Goal: Task Accomplishment & Management: Complete application form

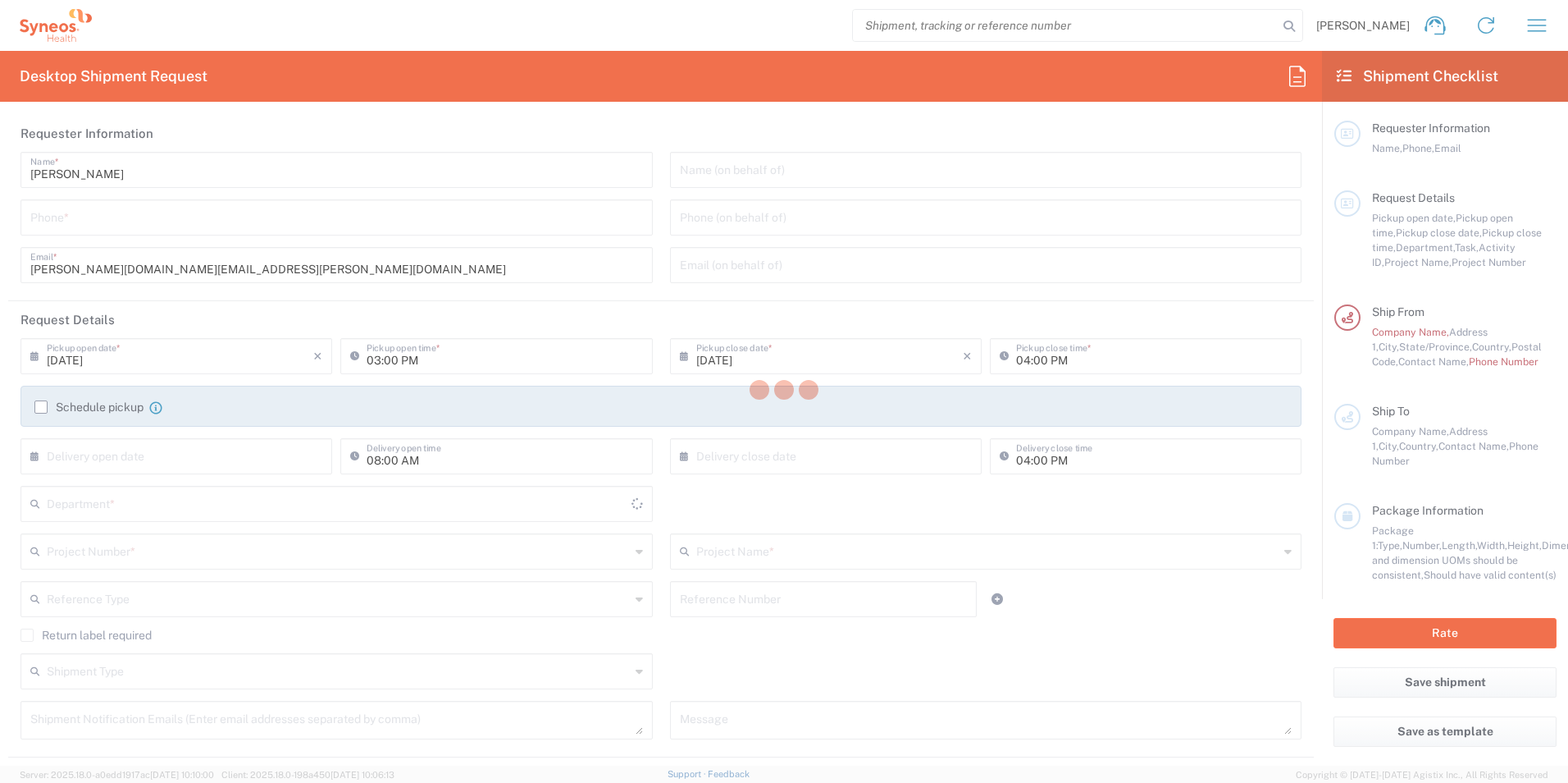
type input "3231"
type input "[US_STATE]"
type input "[GEOGRAPHIC_DATA]"
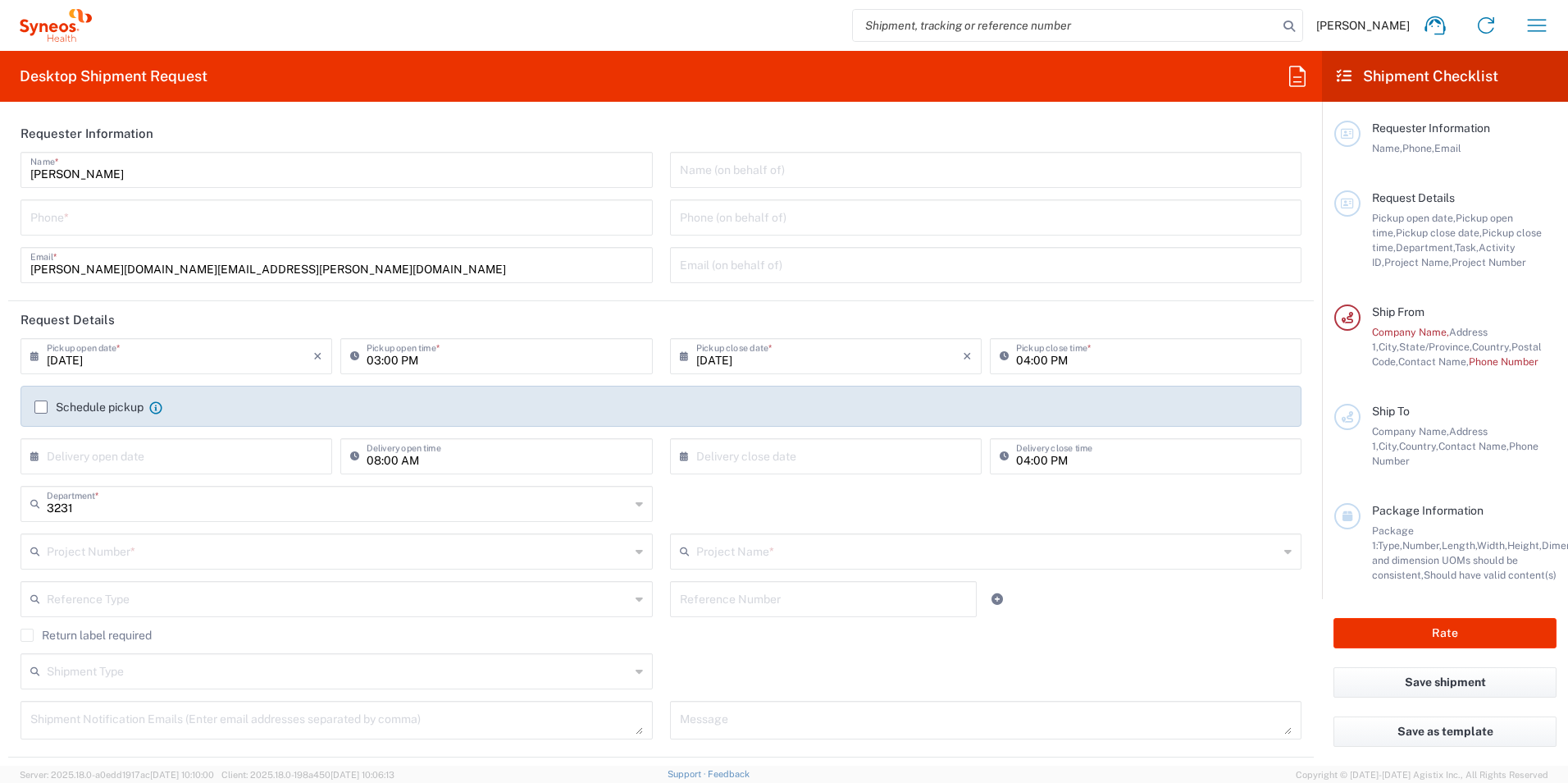
type input "Syneos Health, LLC-[GEOGRAPHIC_DATA] [GEOGRAPHIC_DATA] [GEOGRAPHIC_DATA]"
click at [388, 357] on input "03:00 PM" at bounding box center [504, 355] width 276 height 29
type input "05:00 PM"
drag, startPoint x: 46, startPoint y: 404, endPoint x: 54, endPoint y: 408, distance: 8.9
click at [46, 403] on label "Schedule pickup" at bounding box center [89, 407] width 109 height 13
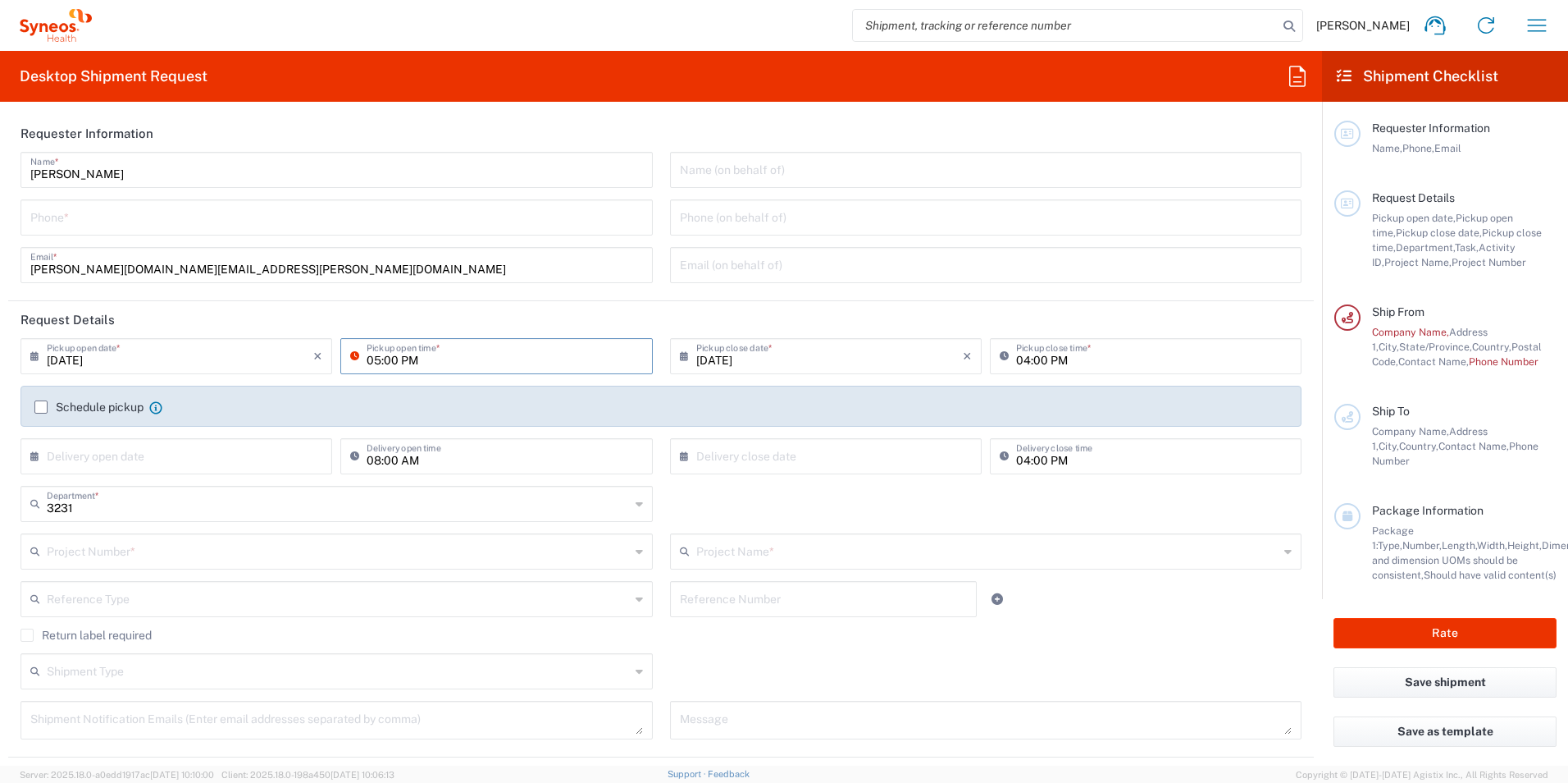
click at [41, 407] on input "Schedule pickup" at bounding box center [41, 407] width 0 height 0
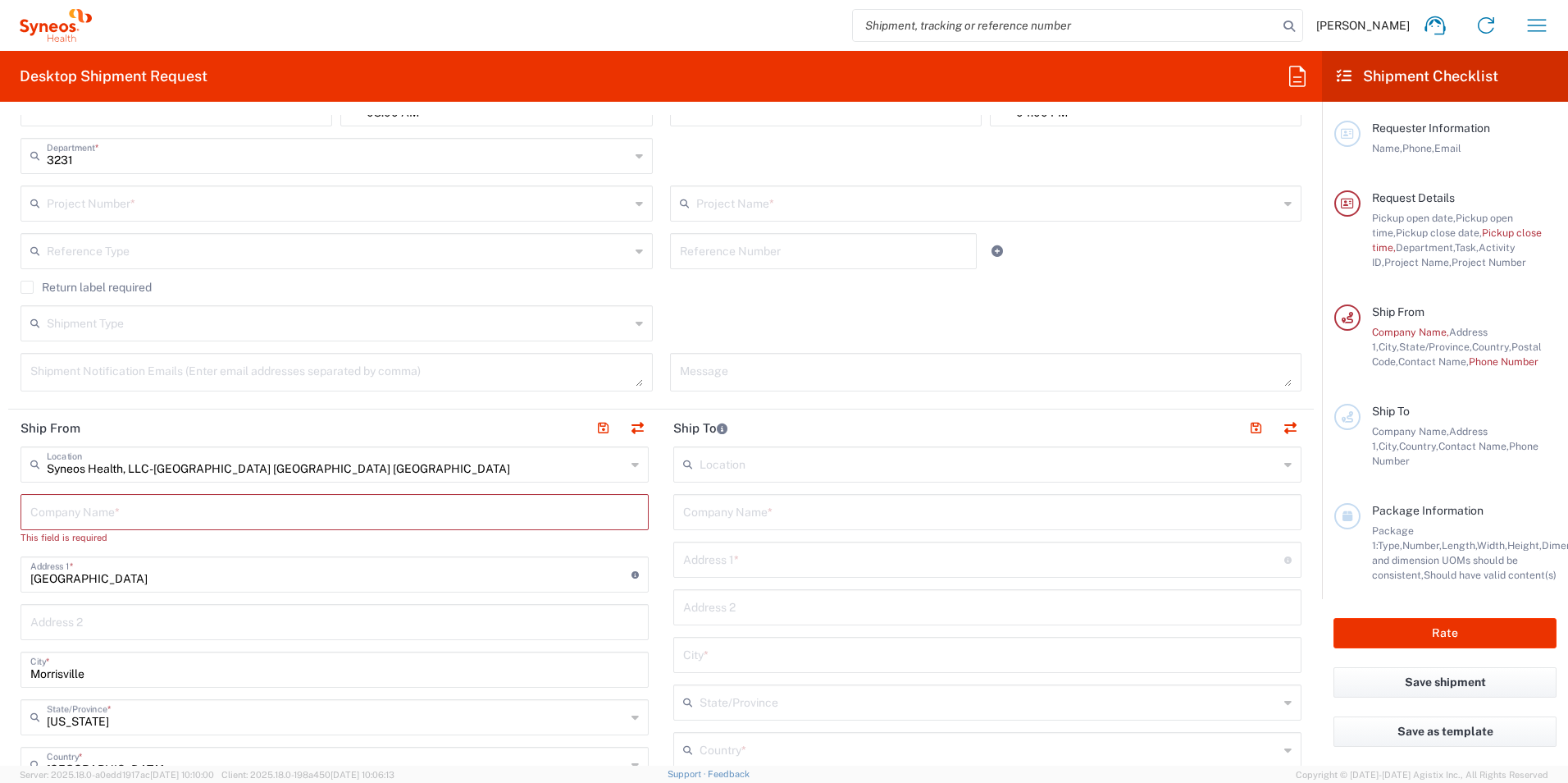
scroll to position [410, 0]
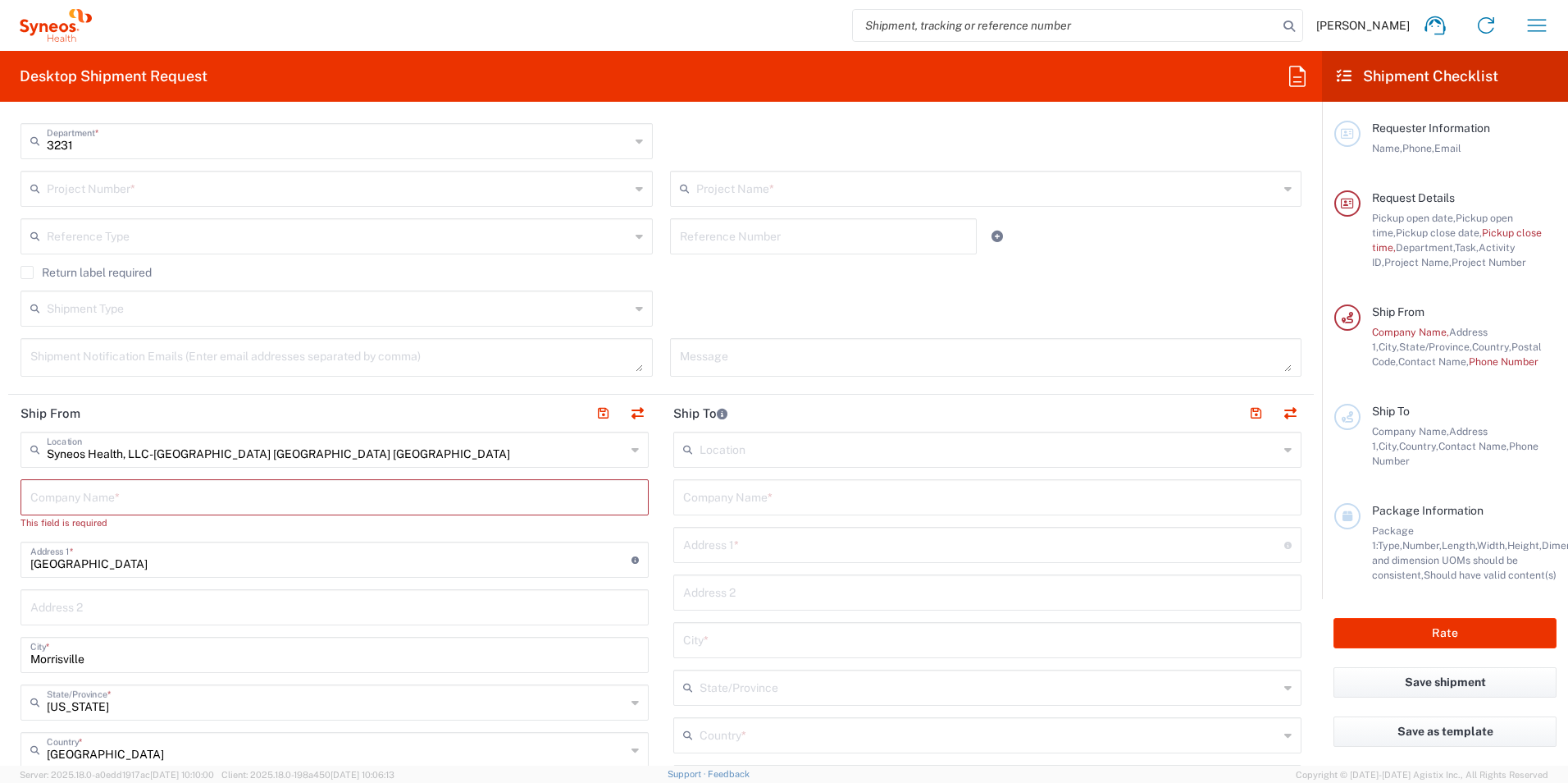
click at [133, 499] on input "text" at bounding box center [335, 496] width 609 height 29
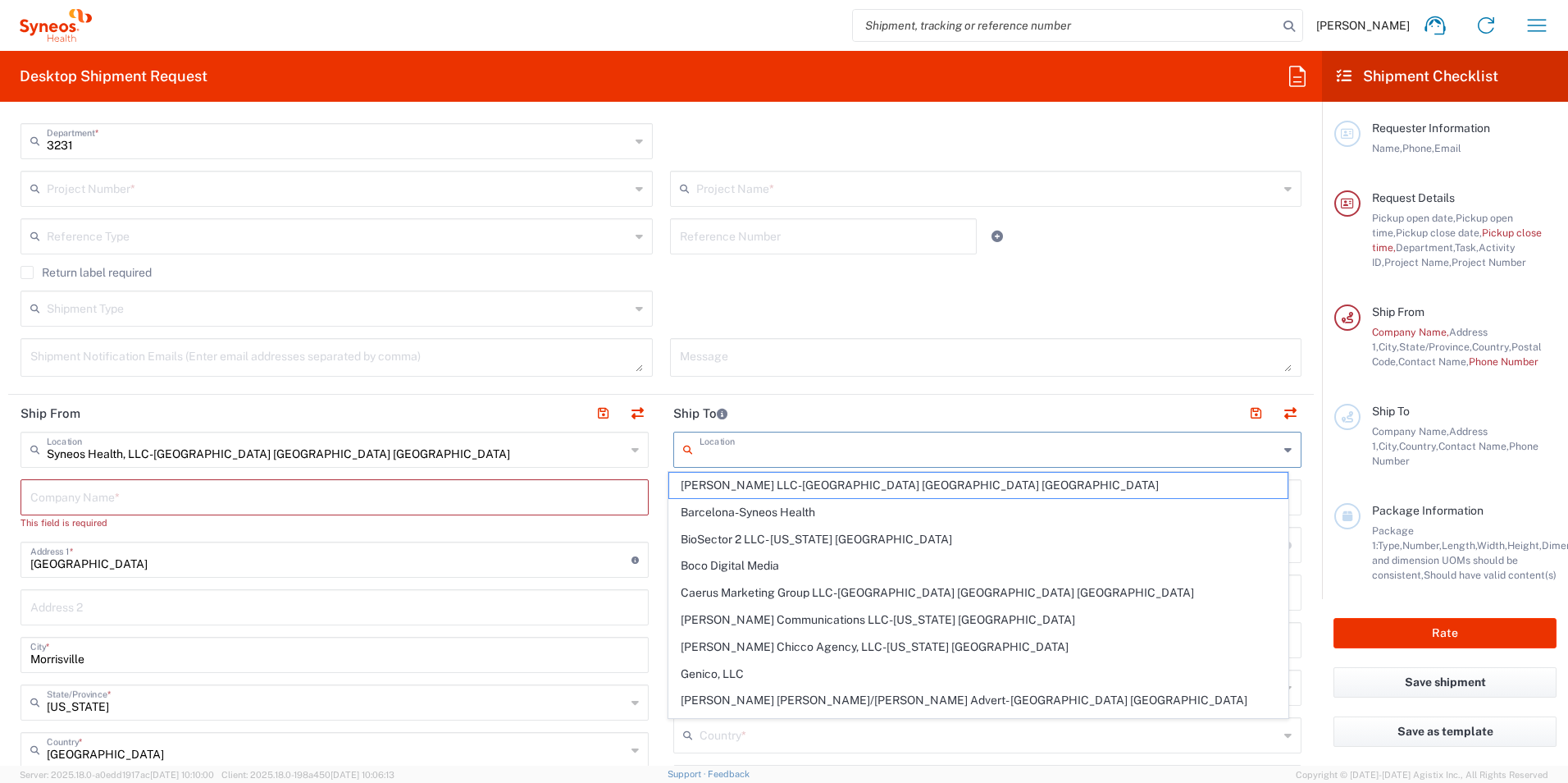
click at [758, 451] on input "text" at bounding box center [989, 449] width 579 height 29
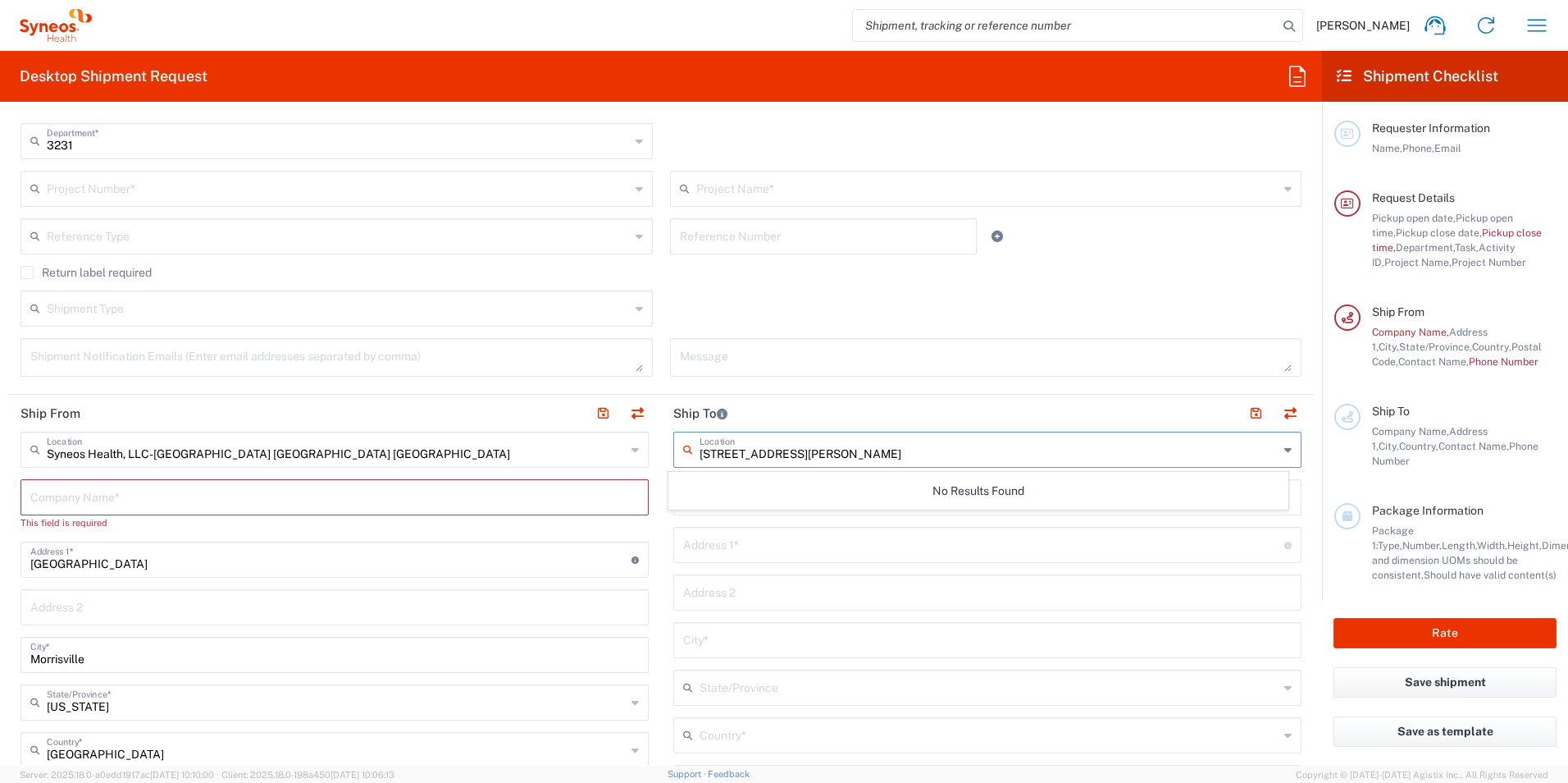
type input "[STREET_ADDRESS][PERSON_NAME]"
drag, startPoint x: 949, startPoint y: 654, endPoint x: 906, endPoint y: 701, distance: 63.7
click at [946, 651] on div "City *" at bounding box center [987, 641] width 628 height 37
click at [251, 456] on input "Syneos Health, LLC-[GEOGRAPHIC_DATA] [GEOGRAPHIC_DATA] [GEOGRAPHIC_DATA]" at bounding box center [336, 449] width 579 height 29
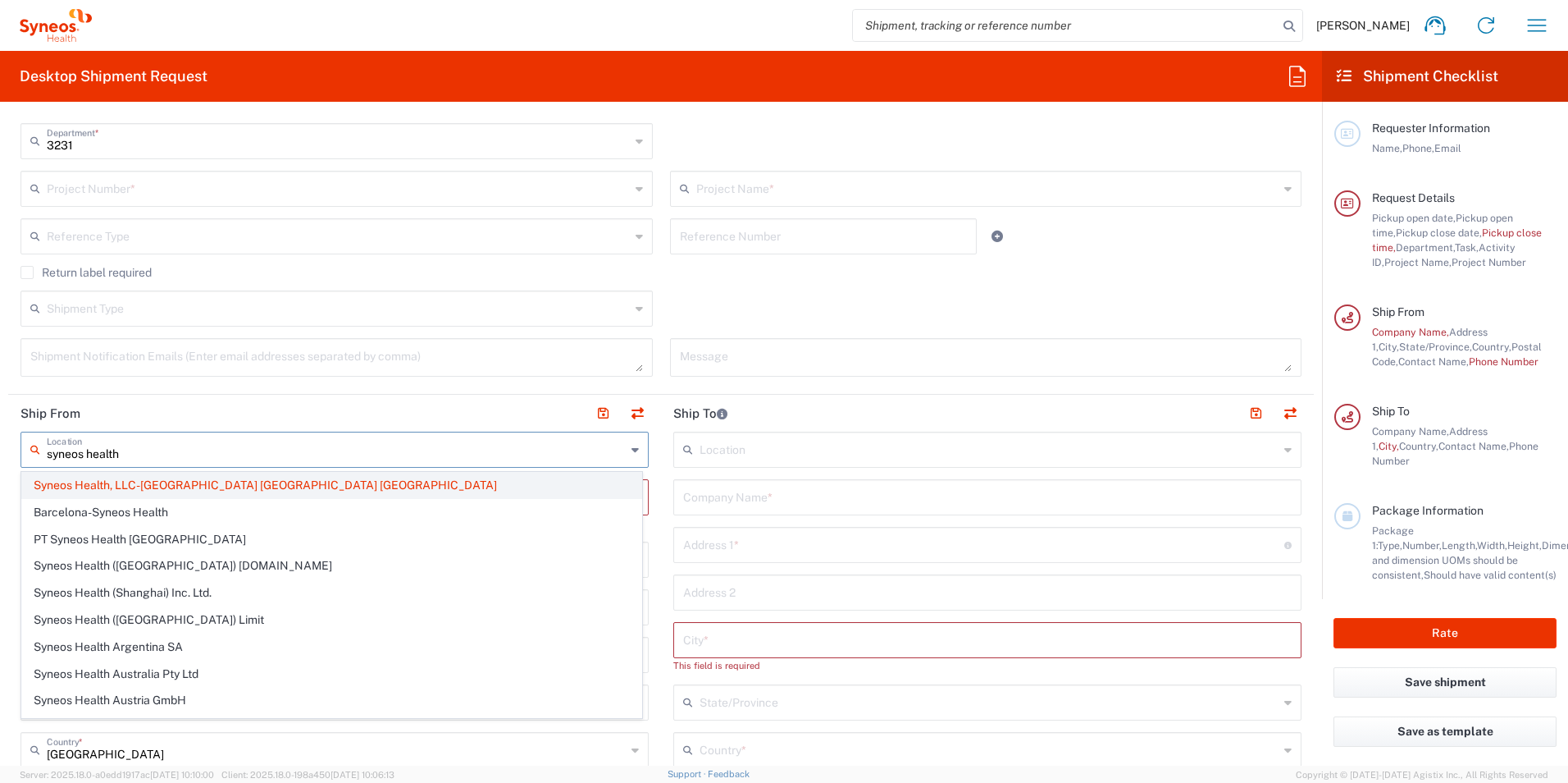
type input "syneos health"
click at [200, 480] on span "Syneos Health, LLC-[GEOGRAPHIC_DATA] [GEOGRAPHIC_DATA] [GEOGRAPHIC_DATA]" at bounding box center [331, 485] width 619 height 25
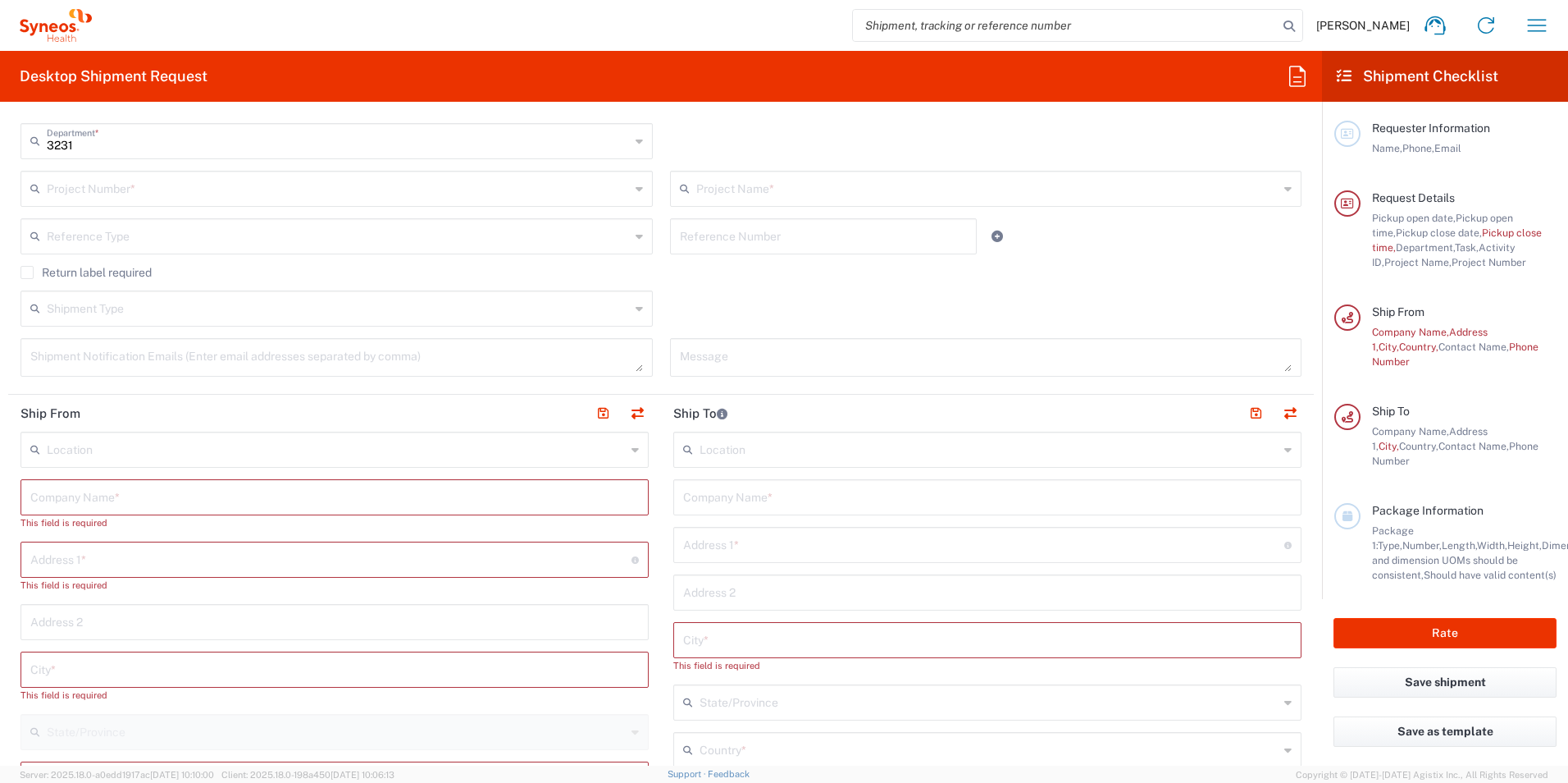
click at [161, 504] on input "text" at bounding box center [335, 496] width 609 height 29
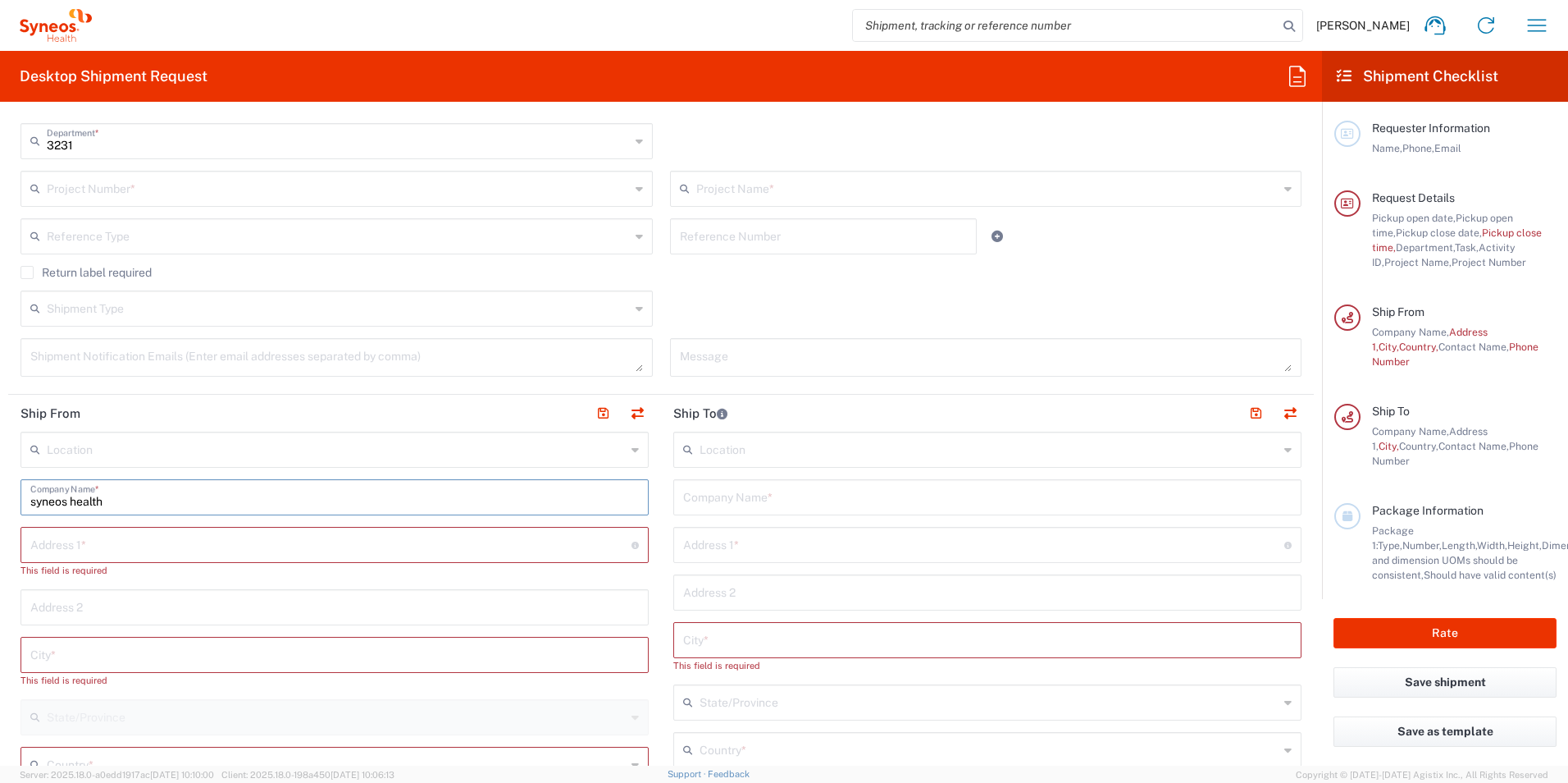
type input "syneos health"
click at [637, 449] on div "Location" at bounding box center [334, 450] width 628 height 37
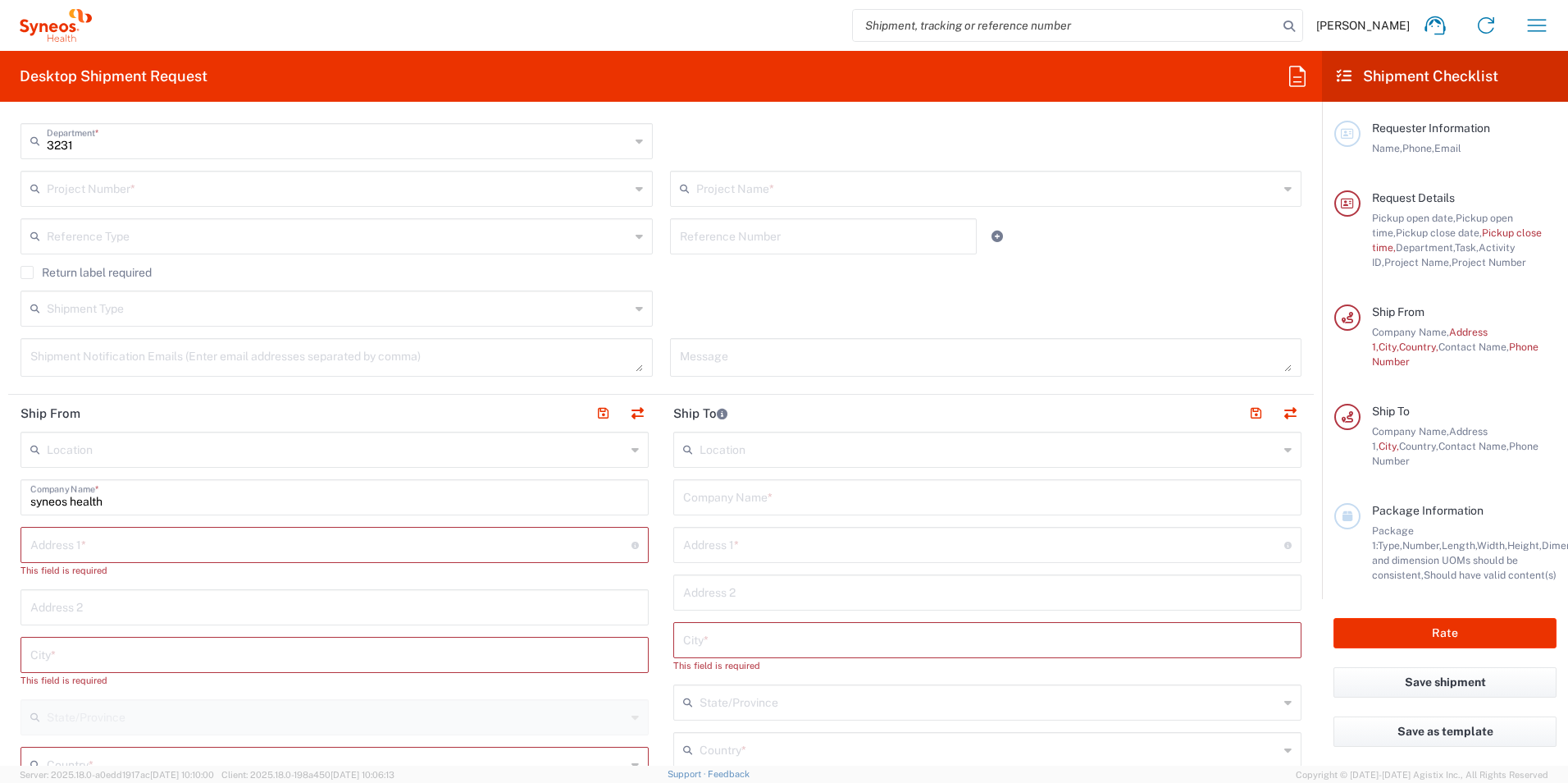
click at [151, 506] on input "syneos health" at bounding box center [335, 496] width 609 height 29
click at [123, 550] on input "text" at bounding box center [331, 544] width 601 height 29
click at [397, 595] on input "text" at bounding box center [335, 606] width 609 height 29
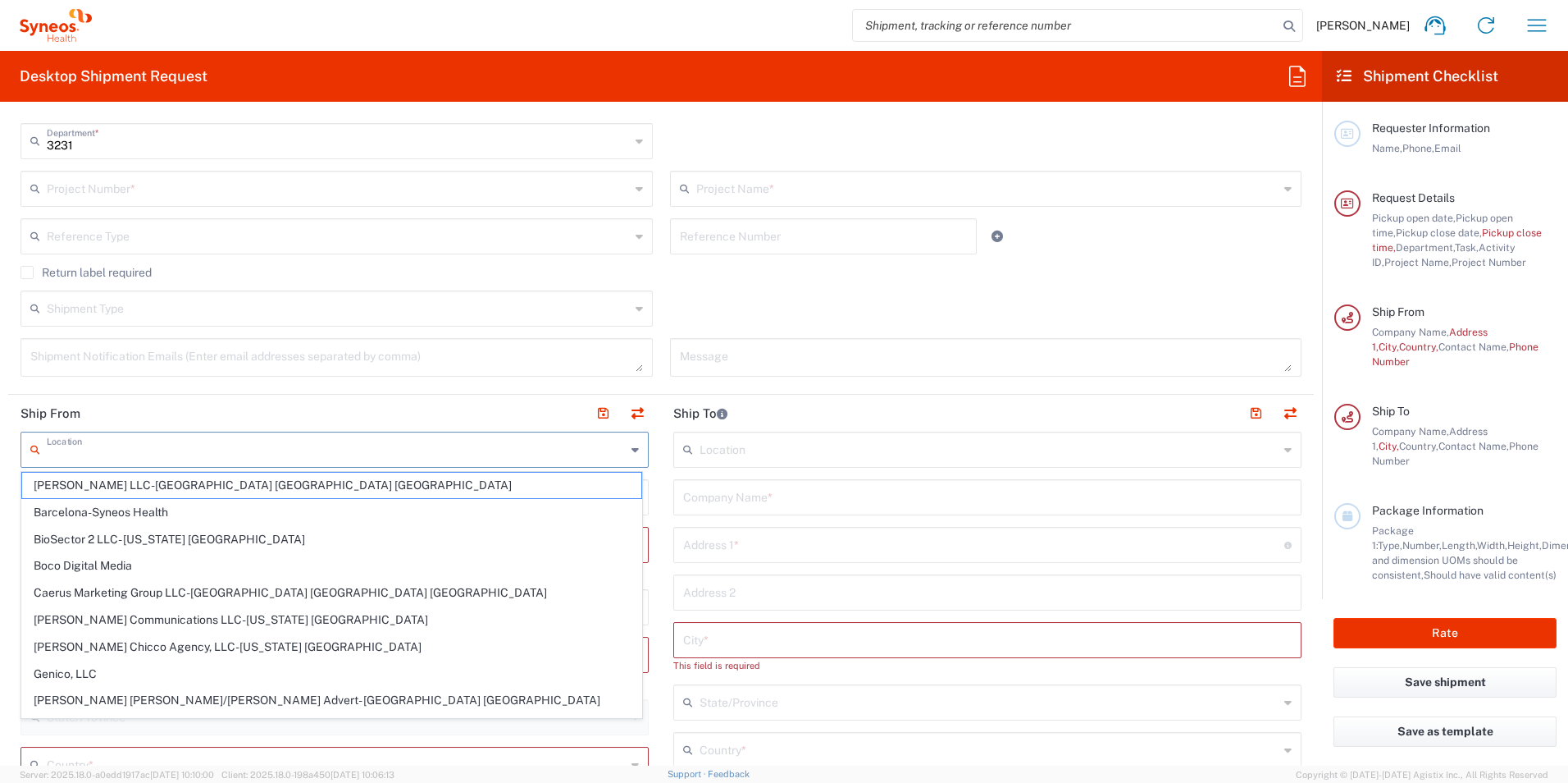
click at [444, 453] on input "text" at bounding box center [336, 449] width 579 height 29
drag, startPoint x: 400, startPoint y: 535, endPoint x: 661, endPoint y: 543, distance: 261.1
click at [398, 530] on span "BioSector 2 LLC- [US_STATE] [GEOGRAPHIC_DATA]" at bounding box center [331, 539] width 619 height 25
type input "BioSector 2 LLC- [US_STATE] [GEOGRAPHIC_DATA]"
type input "BioSector 2 LLC"
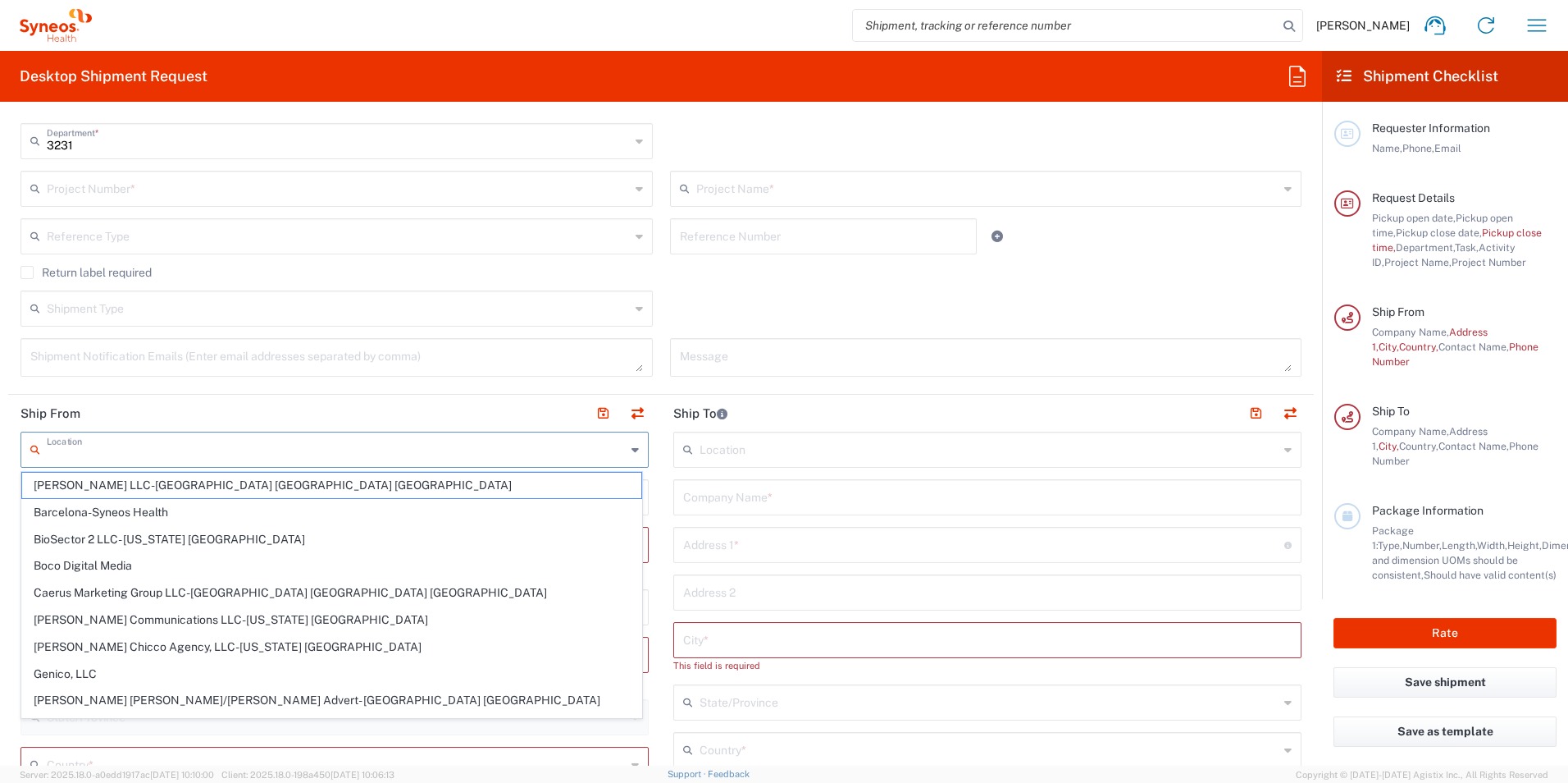
type input "[STREET_ADDRESS][PERSON_NAME]"
type input "40th Floor"
type input "[US_STATE]"
type input "[GEOGRAPHIC_DATA]"
type input "10281"
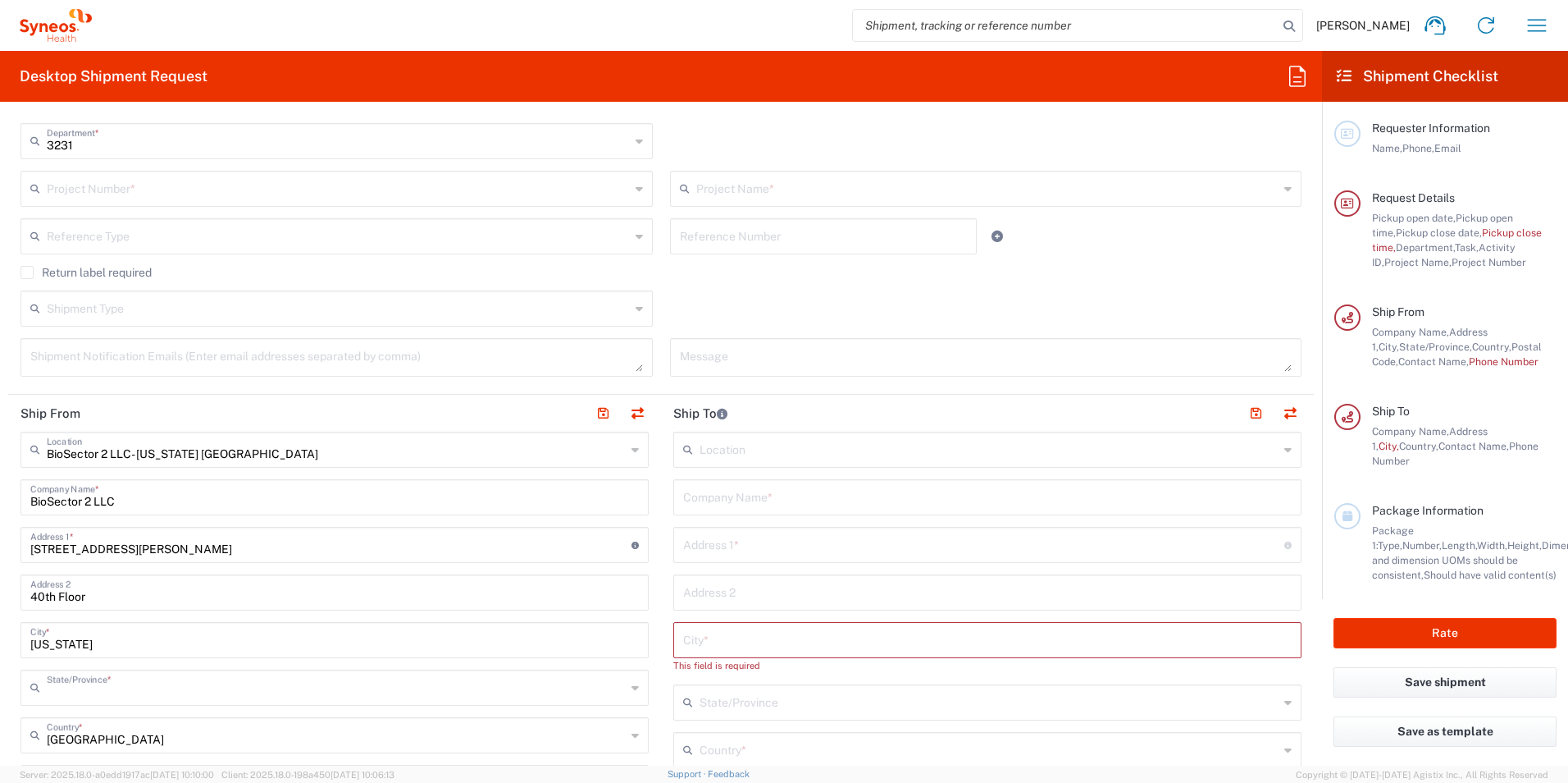
type input "[US_STATE]"
click at [632, 446] on icon at bounding box center [636, 449] width 8 height 26
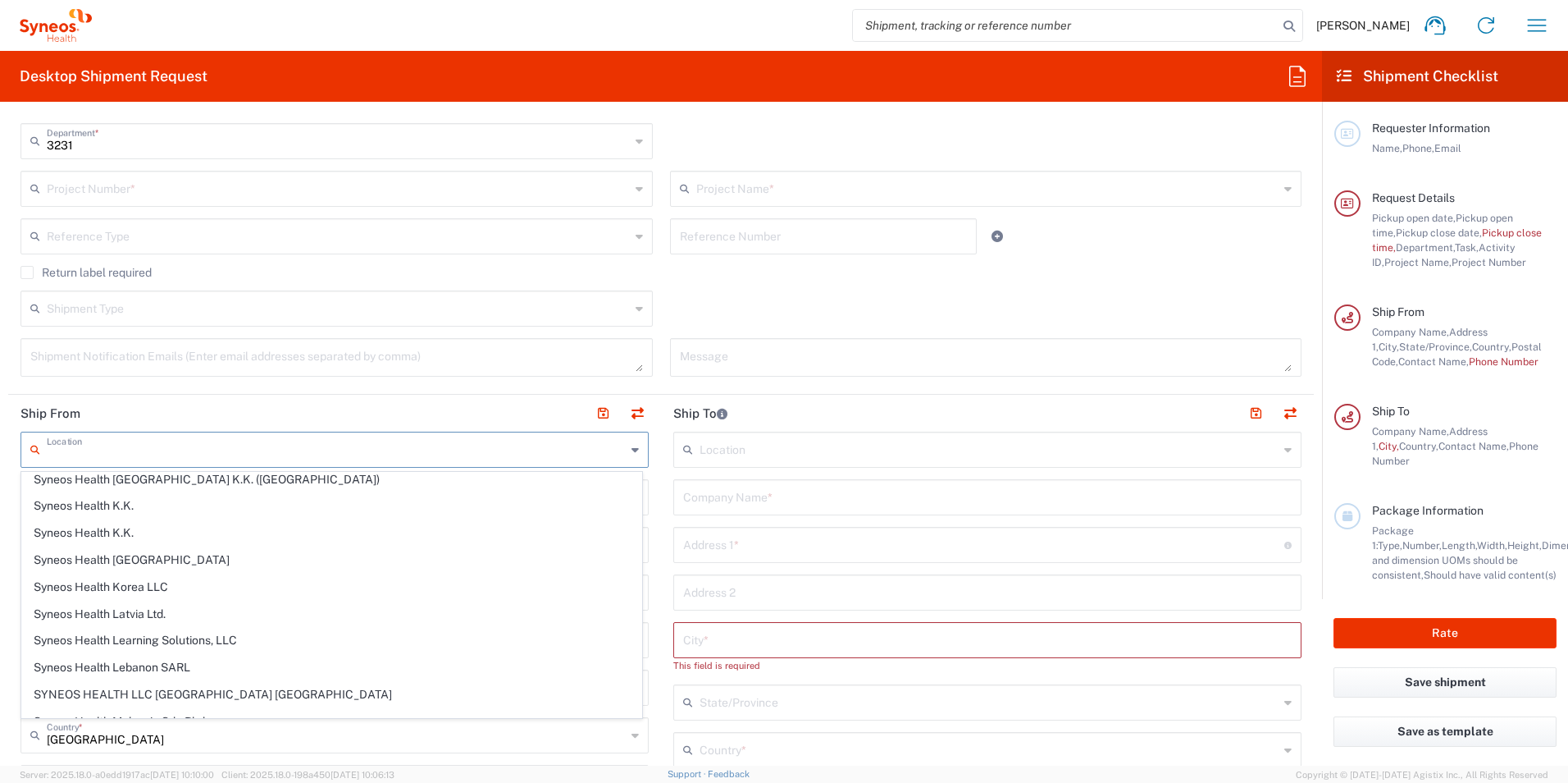
scroll to position [2216, 0]
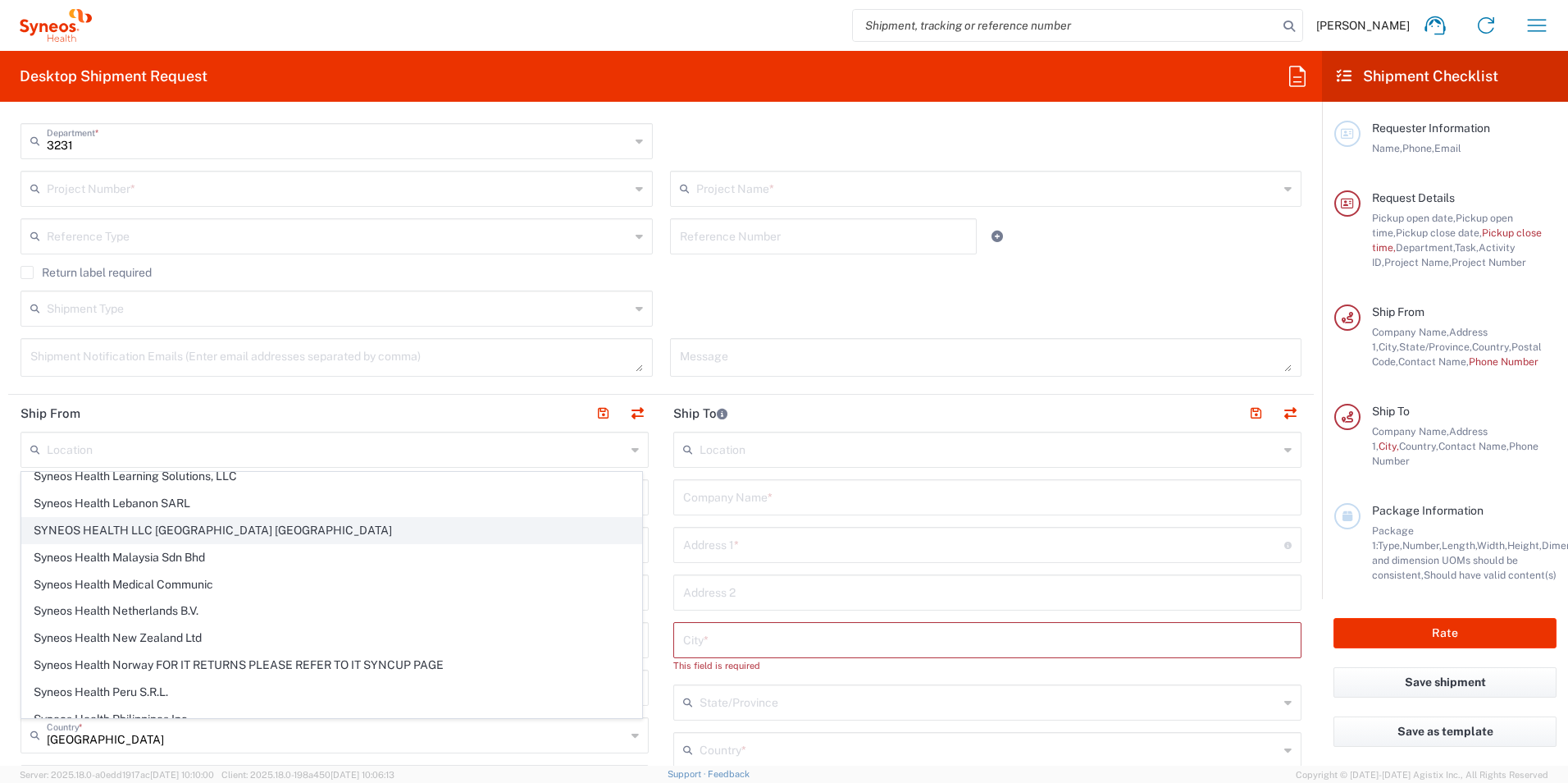
click at [182, 527] on span "SYNEOS HEALTH LLC [GEOGRAPHIC_DATA] [GEOGRAPHIC_DATA]" at bounding box center [331, 530] width 619 height 25
type input "SYNEOS HEALTH LLC [GEOGRAPHIC_DATA] [GEOGRAPHIC_DATA]"
type input "SYNEOS HEALTH LLC"
type input "1030 SYNC ST"
type input "Morrisville"
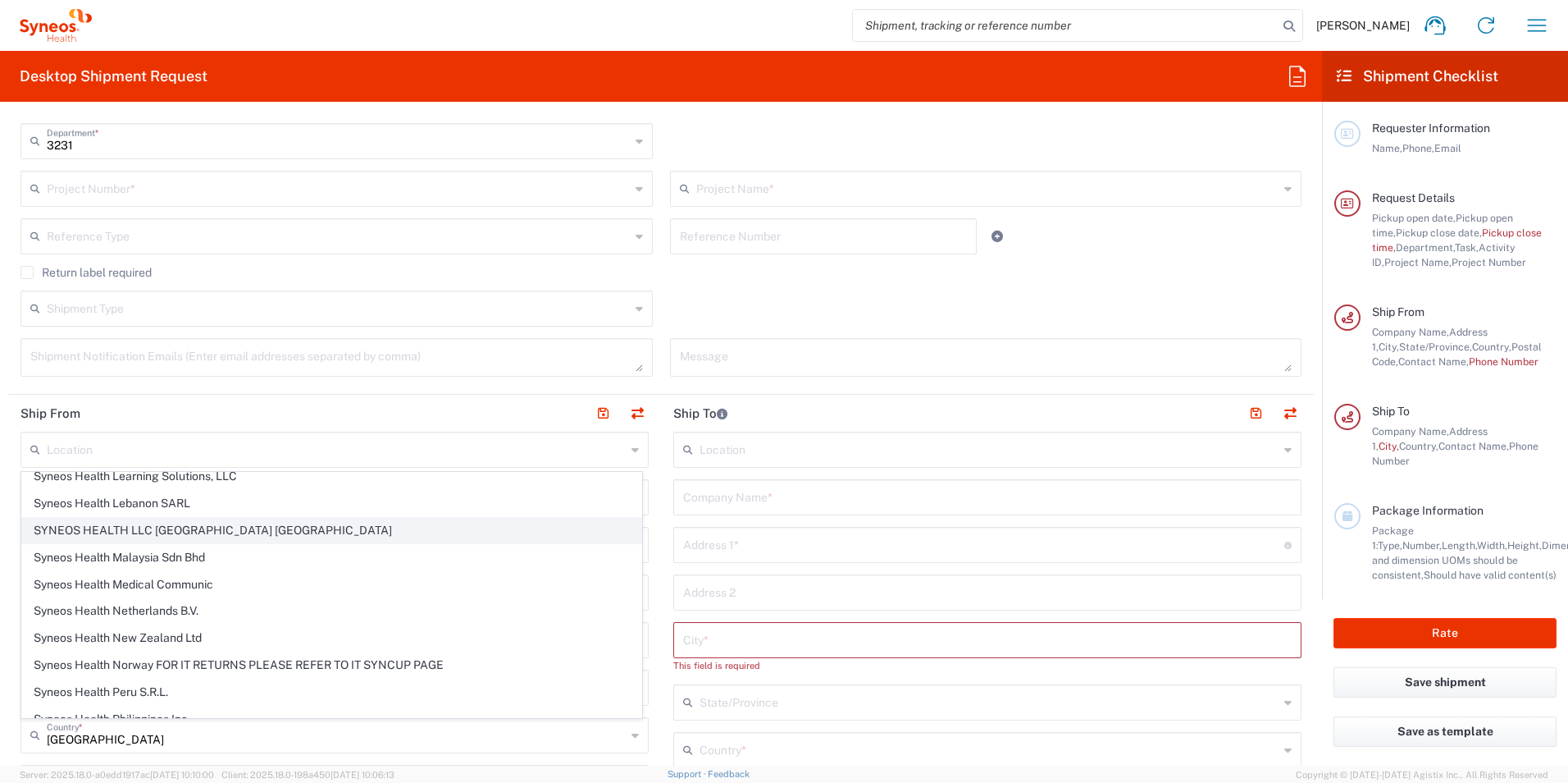
type input "[US_STATE]"
type input "27560"
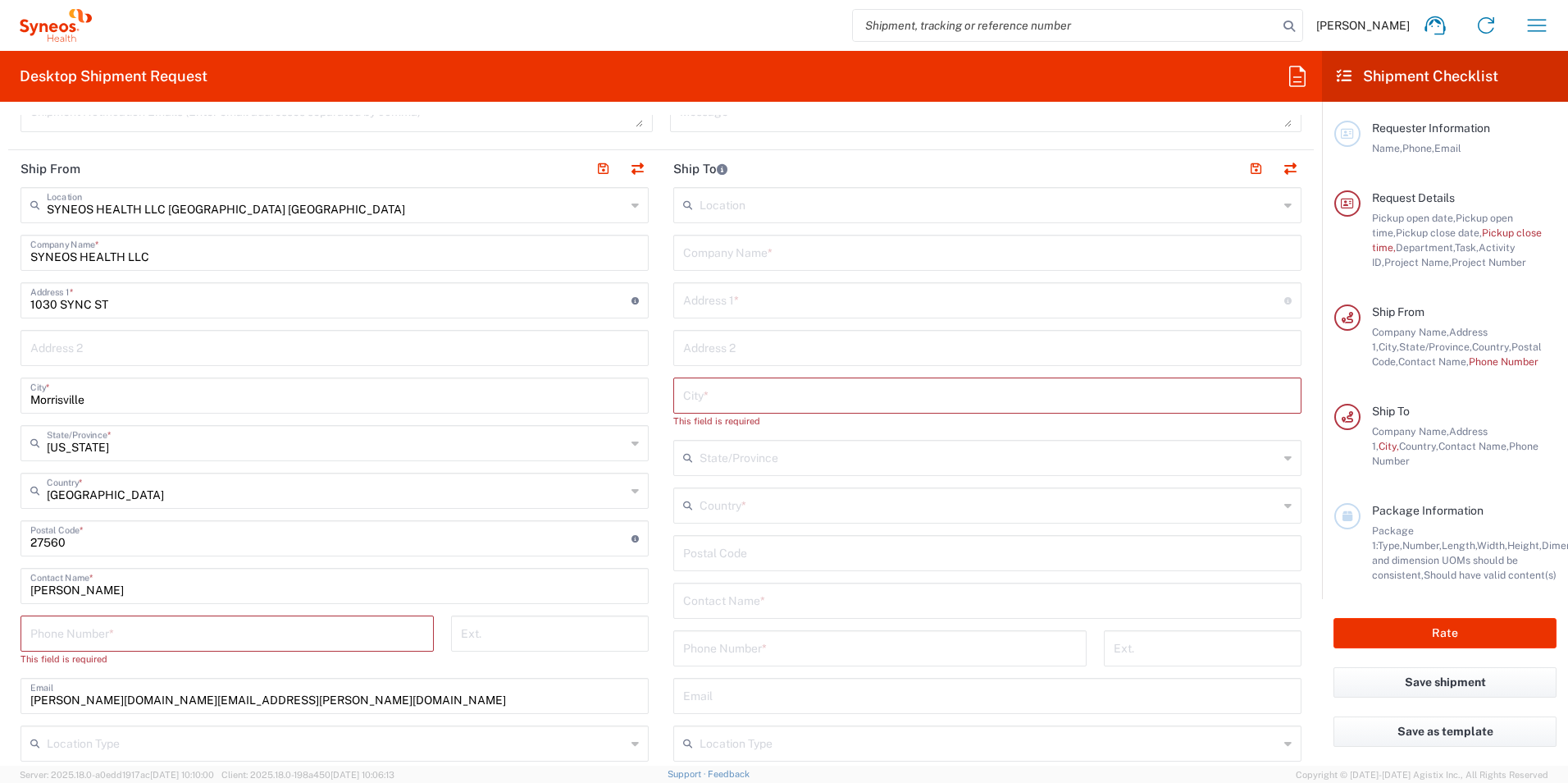
scroll to position [656, 0]
click at [184, 628] on input "tel" at bounding box center [228, 631] width 394 height 29
type input "3369189044"
type input "[PERSON_NAME][DOMAIN_NAME][EMAIL_ADDRESS][PERSON_NAME][DOMAIN_NAME]"
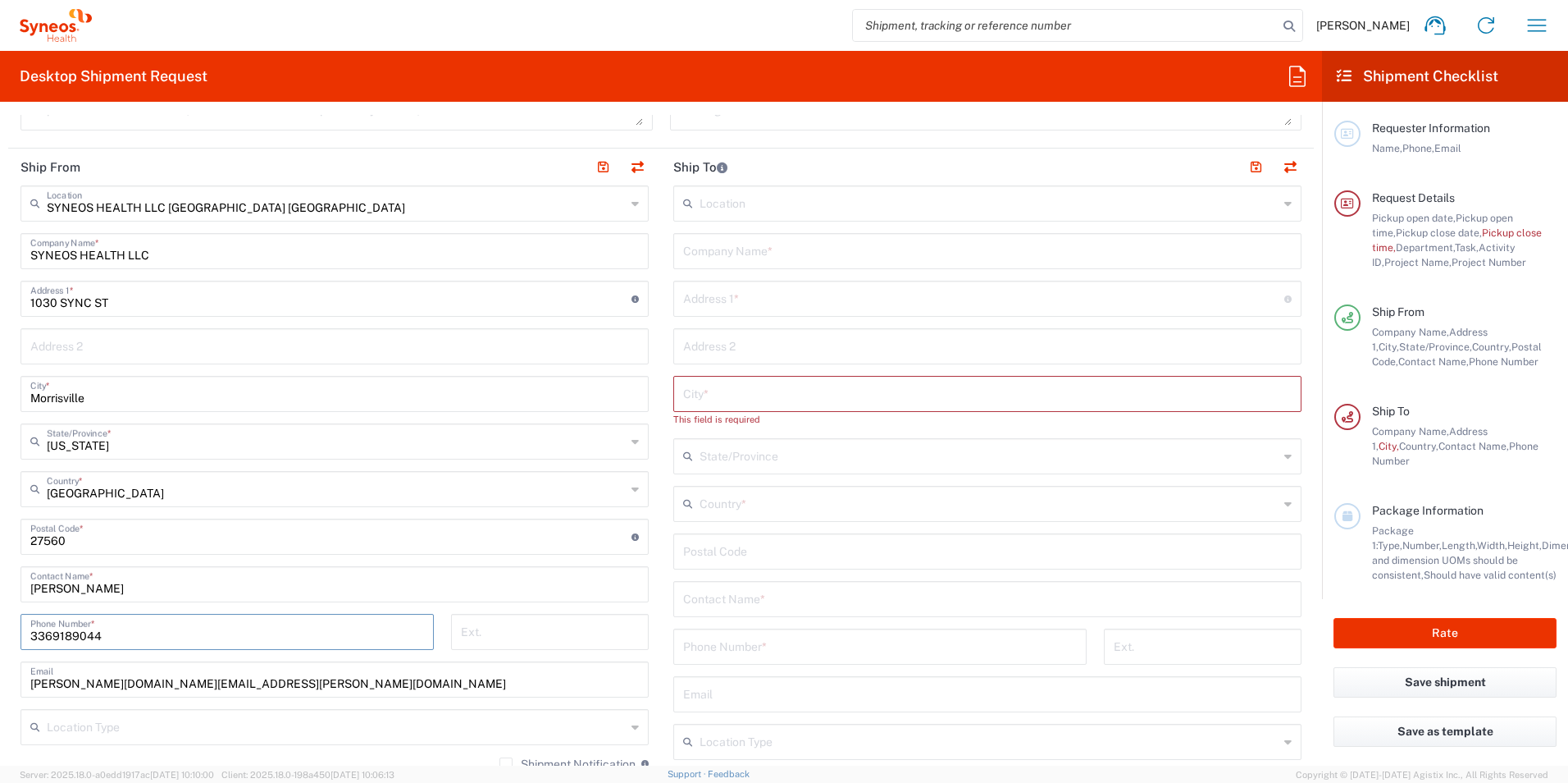
type input "8285277954"
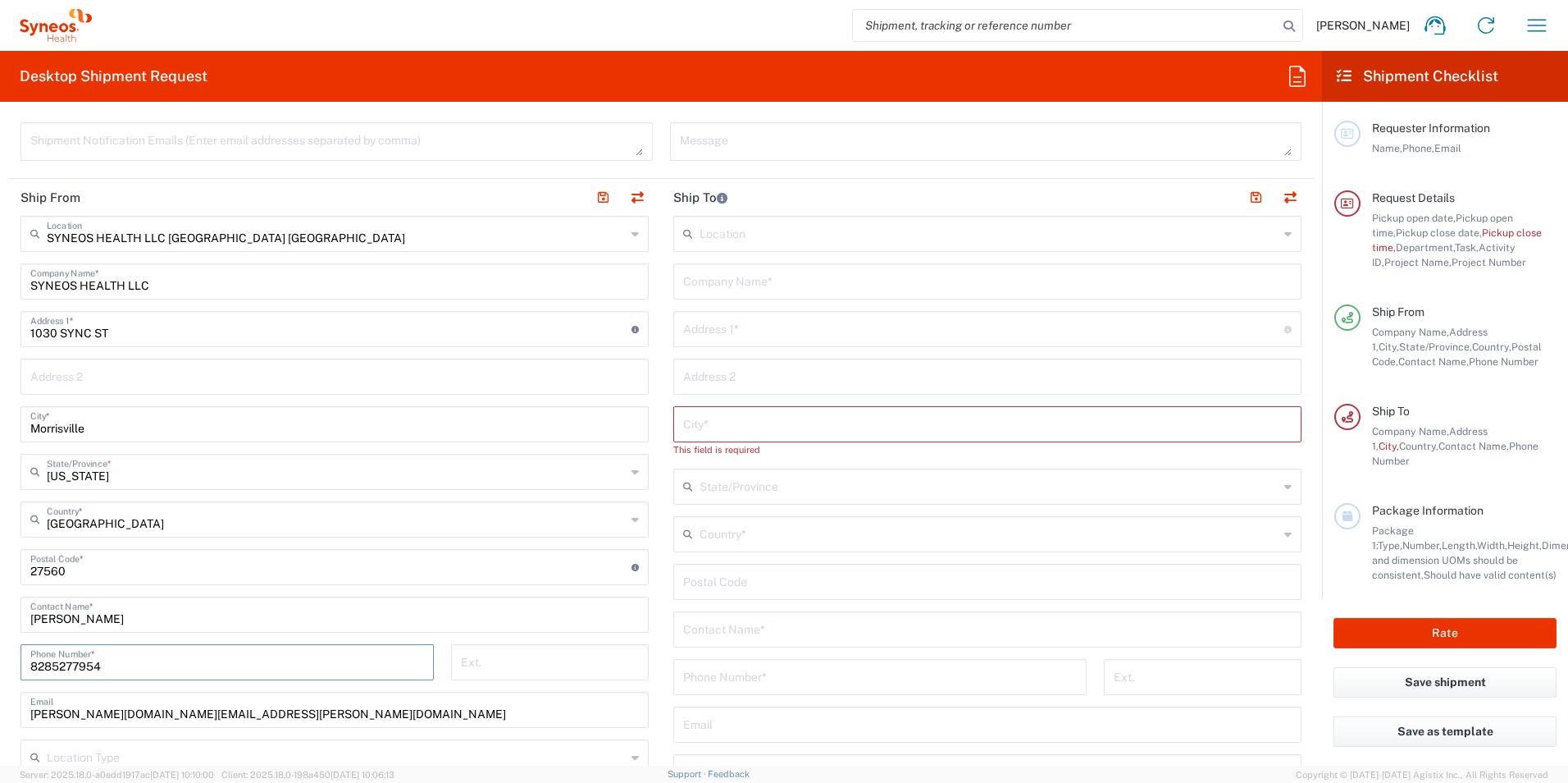
scroll to position [493, 0]
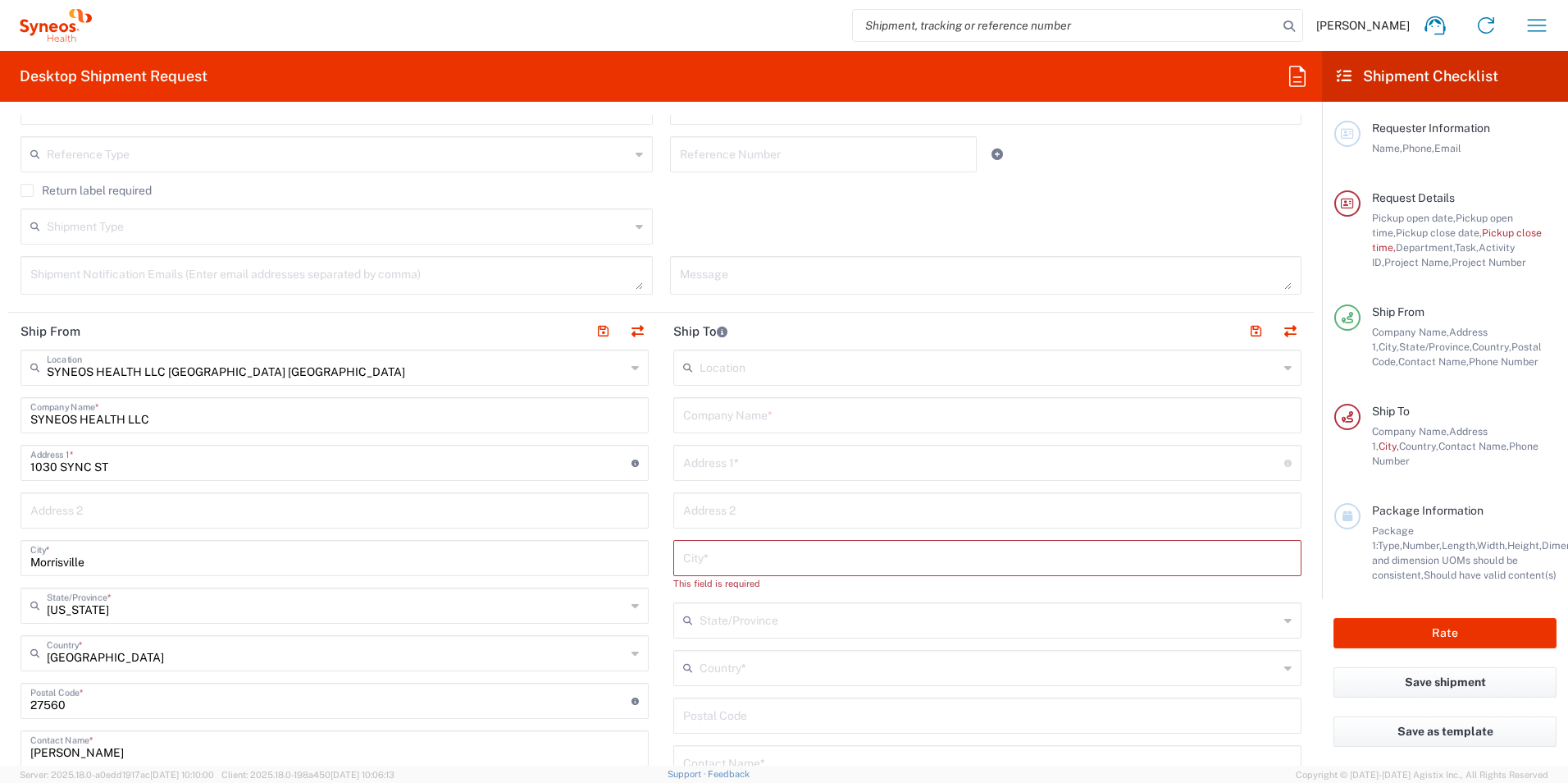
click at [798, 415] on input "text" at bounding box center [988, 414] width 609 height 29
click at [735, 561] on input "text" at bounding box center [988, 557] width 609 height 29
click at [820, 420] on input "[STREET_ADDRESS][PERSON_NAME]" at bounding box center [988, 414] width 609 height 29
drag, startPoint x: 820, startPoint y: 420, endPoint x: 583, endPoint y: 451, distance: 239.0
click at [644, 407] on div "Ship From SYNEOS HEALTH LLC [GEOGRAPHIC_DATA] [GEOGRAPHIC_DATA] Location SYNEOS…" at bounding box center [662, 686] width 1306 height 747
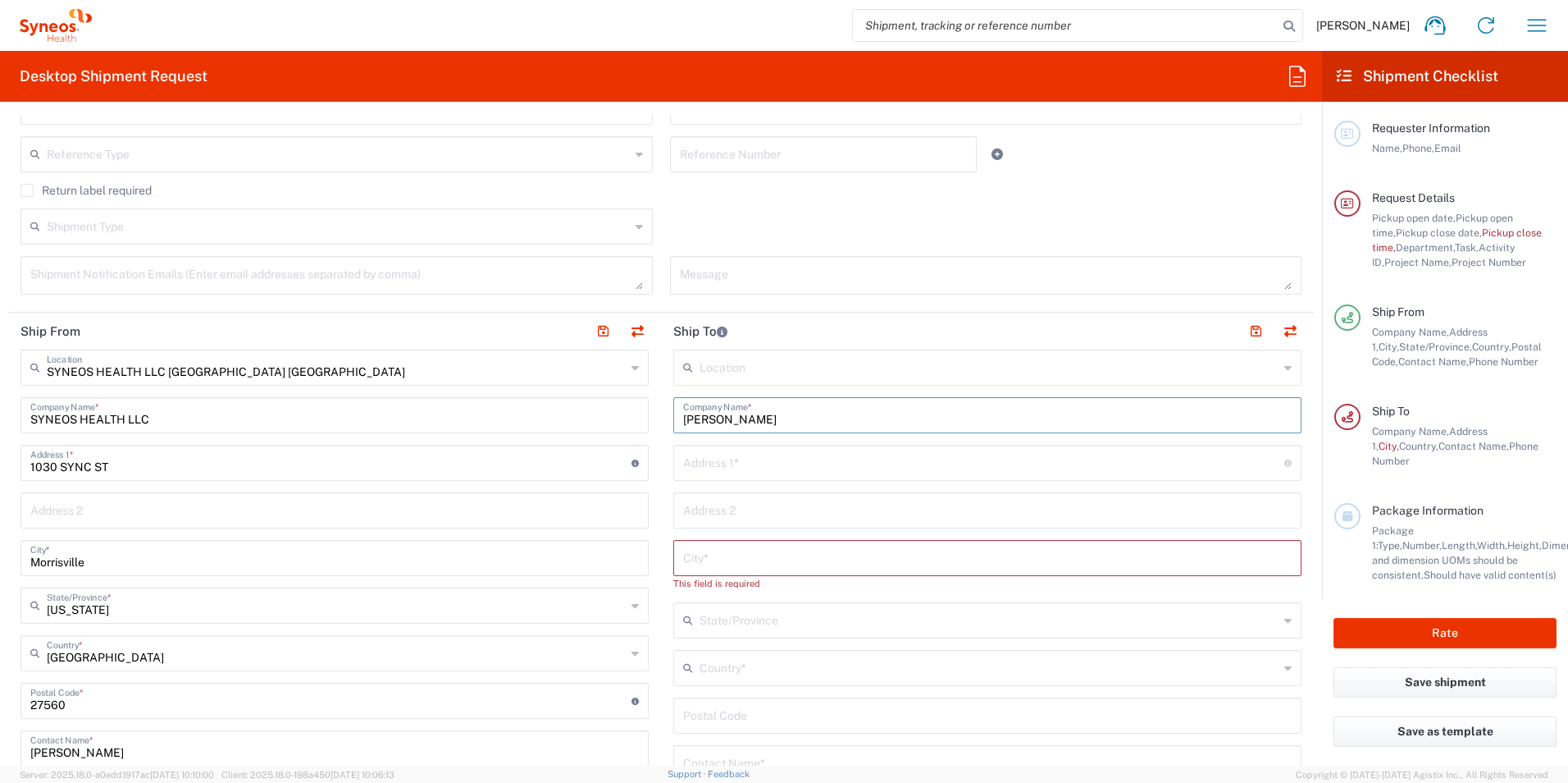
type input "[PERSON_NAME]"
click at [742, 469] on input "text" at bounding box center [984, 462] width 601 height 29
type input "[STREET_ADDRESS][PERSON_NAME]"
type input "RALEIGH"
type input "[US_STATE]"
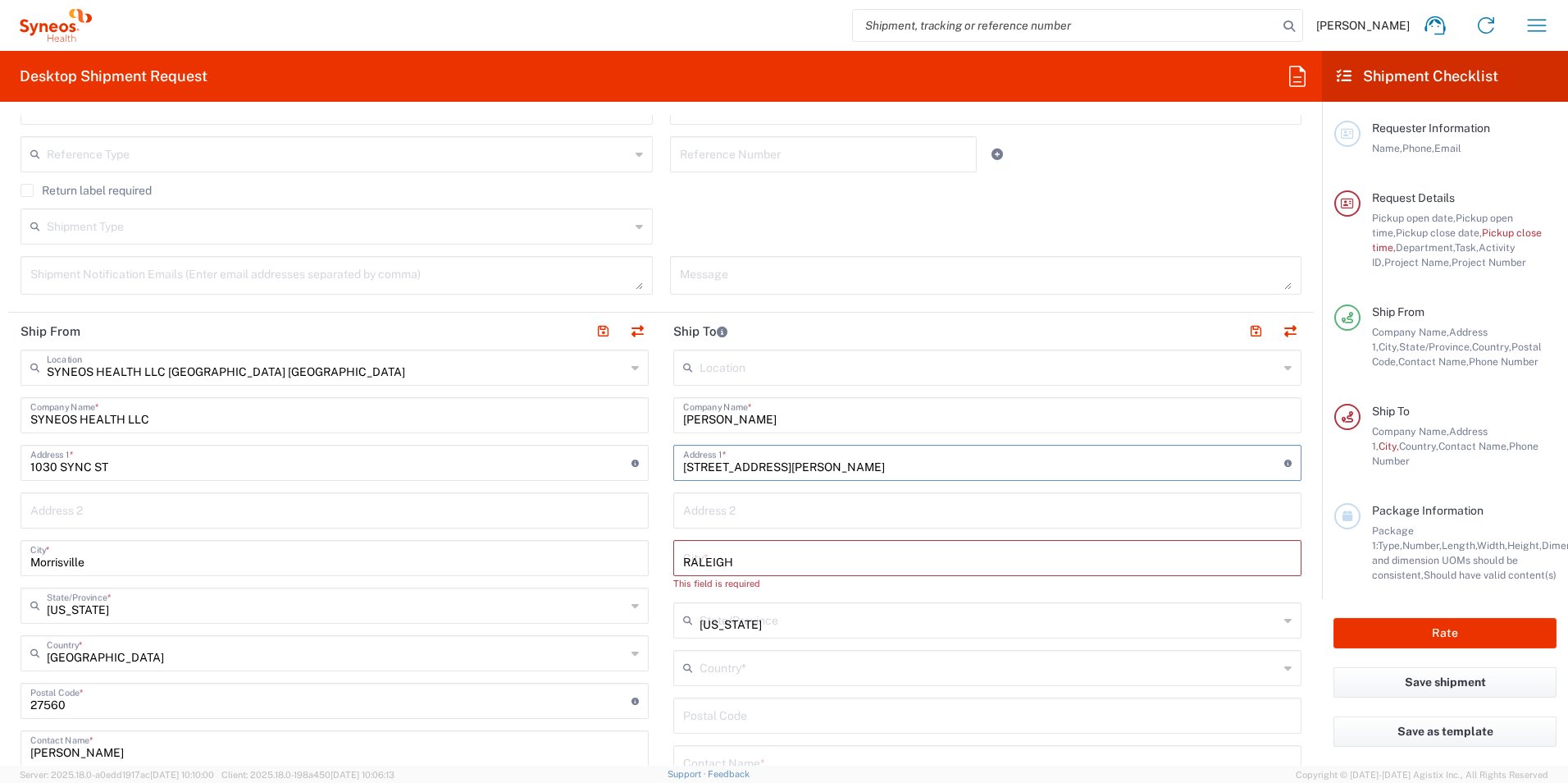
type input "[GEOGRAPHIC_DATA]"
type input "27616"
type input "3369189044"
click at [966, 510] on input "text" at bounding box center [988, 509] width 609 height 29
click at [810, 657] on input "text" at bounding box center [989, 652] width 579 height 29
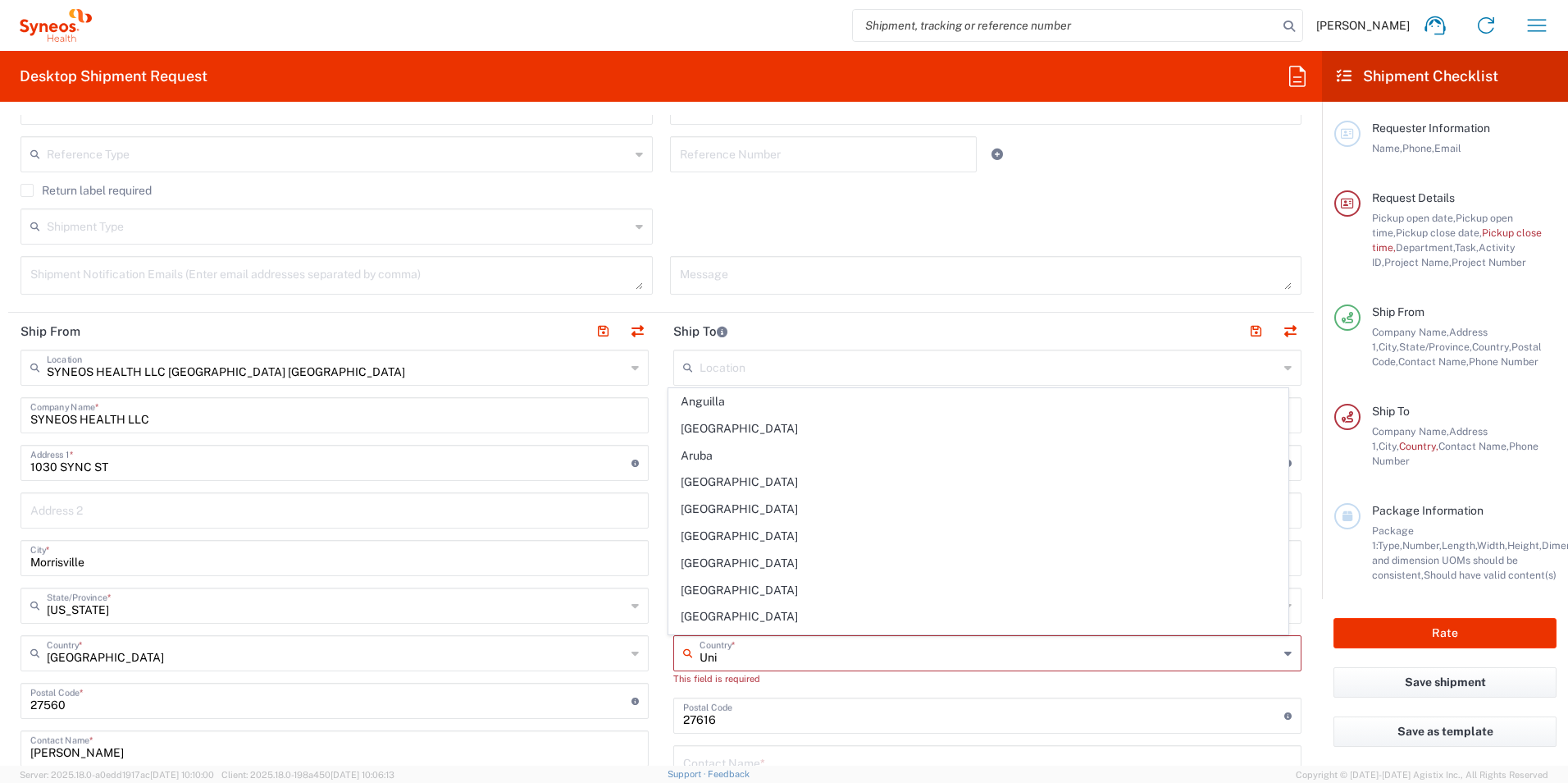
type input "Unit"
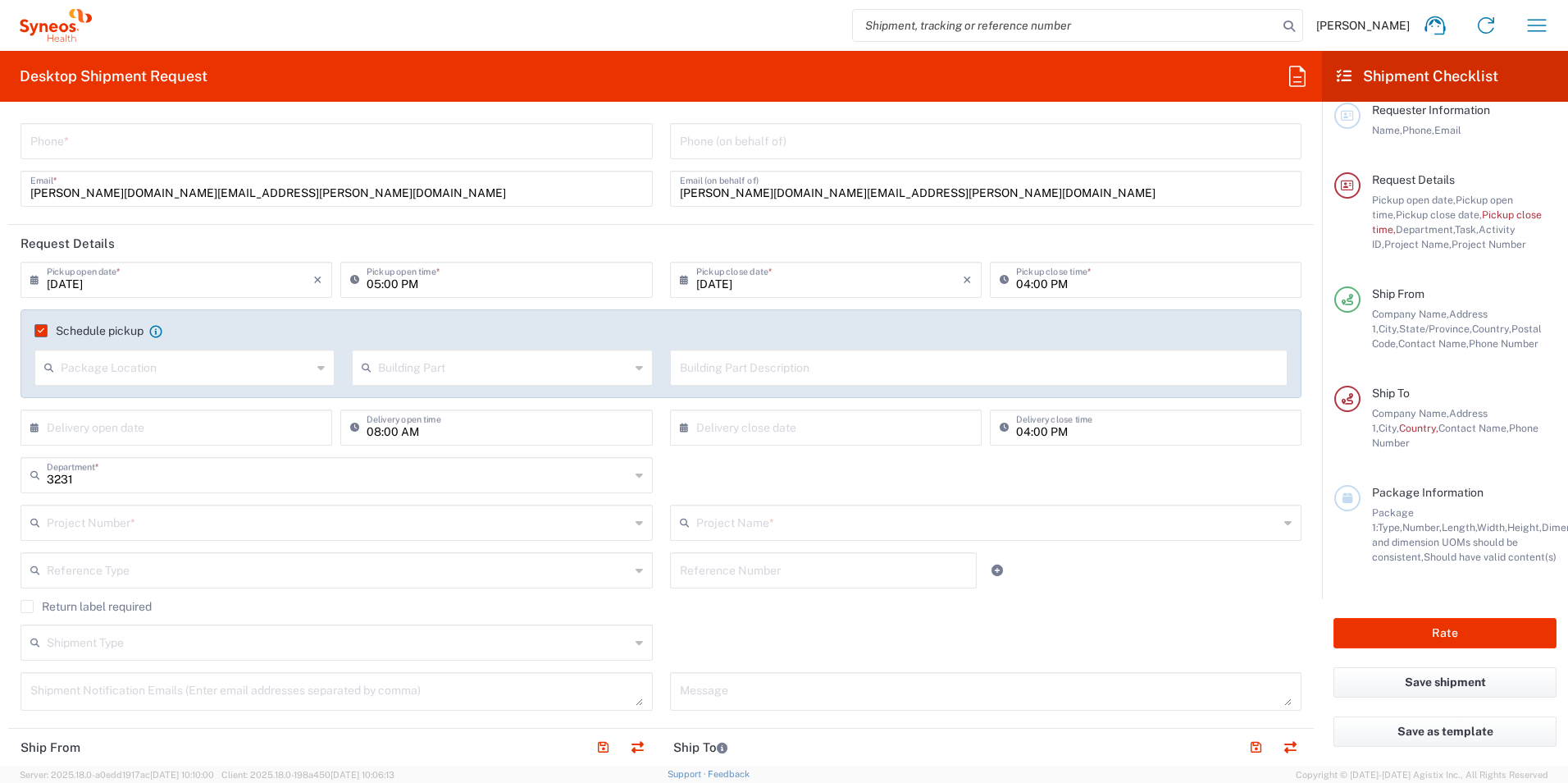
scroll to position [0, 0]
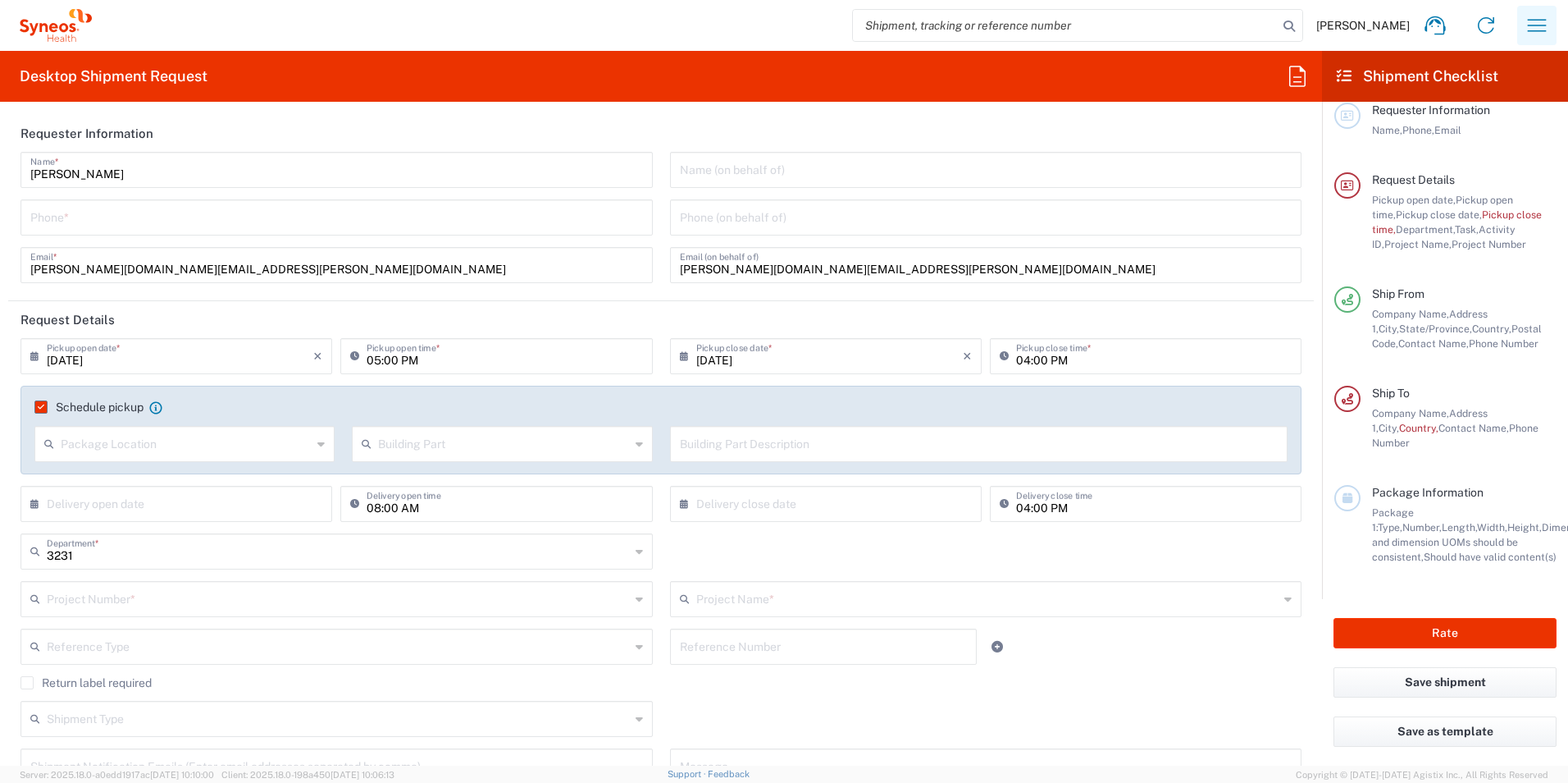
click at [1534, 19] on icon "button" at bounding box center [1536, 25] width 26 height 26
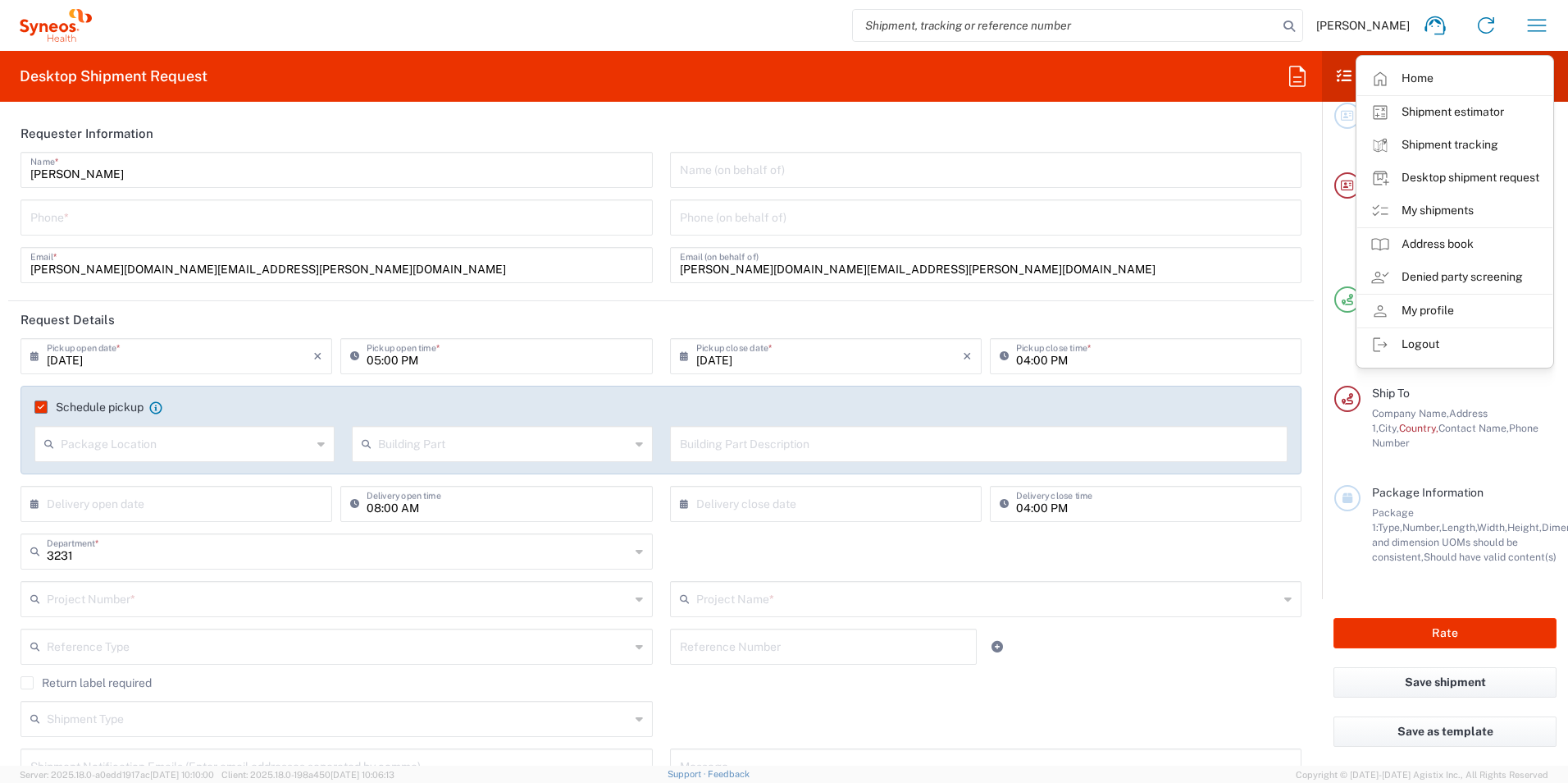
drag, startPoint x: 627, startPoint y: 53, endPoint x: 232, endPoint y: 26, distance: 395.9
click at [626, 51] on agx-form-header "Desktop Shipment Request" at bounding box center [661, 76] width 1322 height 51
